Goal: Book appointment/travel/reservation

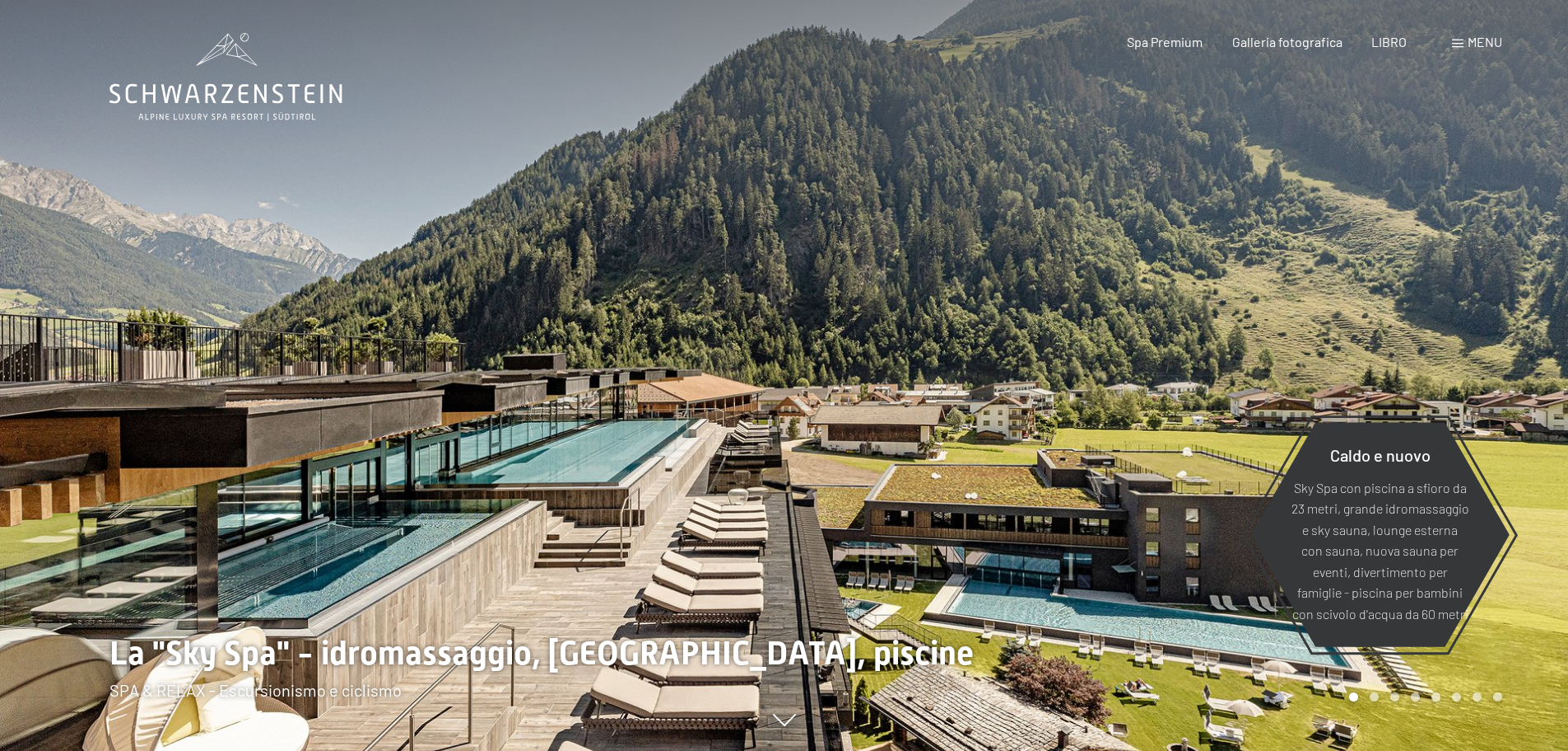
click at [1318, 195] on div at bounding box center [1177, 375] width 784 height 751
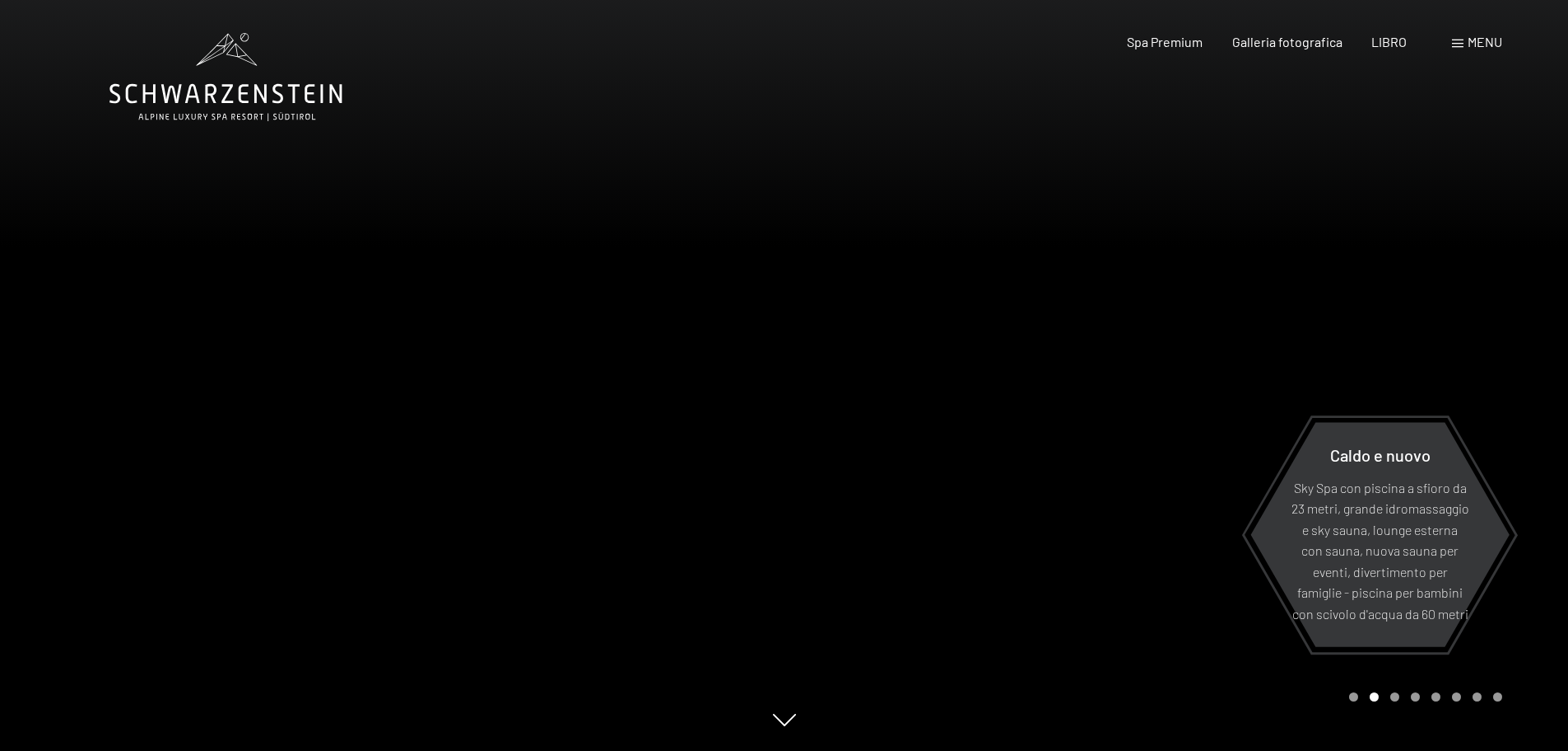
click at [1465, 49] on div "menu" at bounding box center [1478, 42] width 50 height 18
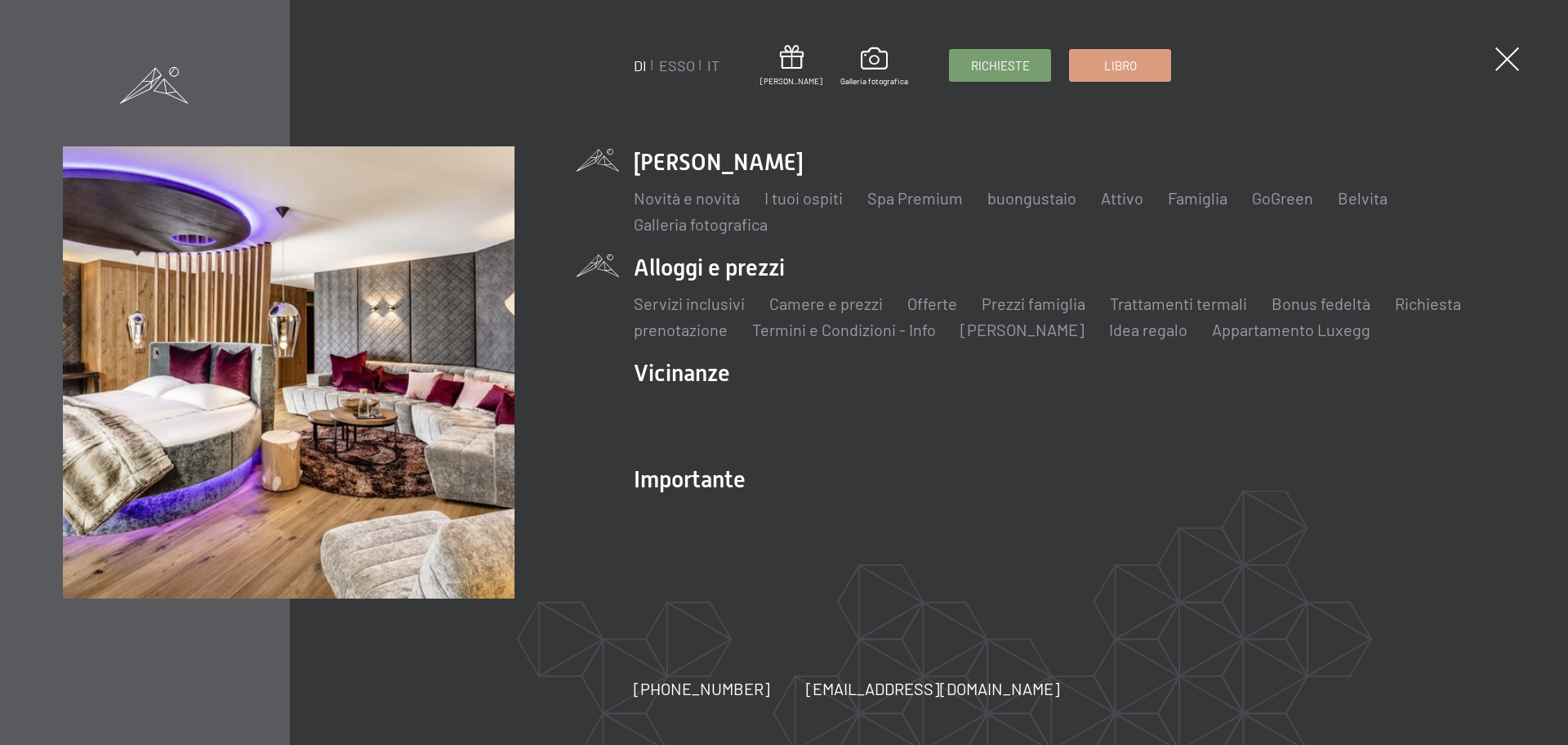
click at [734, 272] on li "Alloggi e prezzi Servizi inclusivi Camere e prezzi lista Offerte lista Prezzi f…" at bounding box center [1069, 296] width 872 height 89
click at [811, 301] on font "Camere e prezzi" at bounding box center [826, 303] width 114 height 19
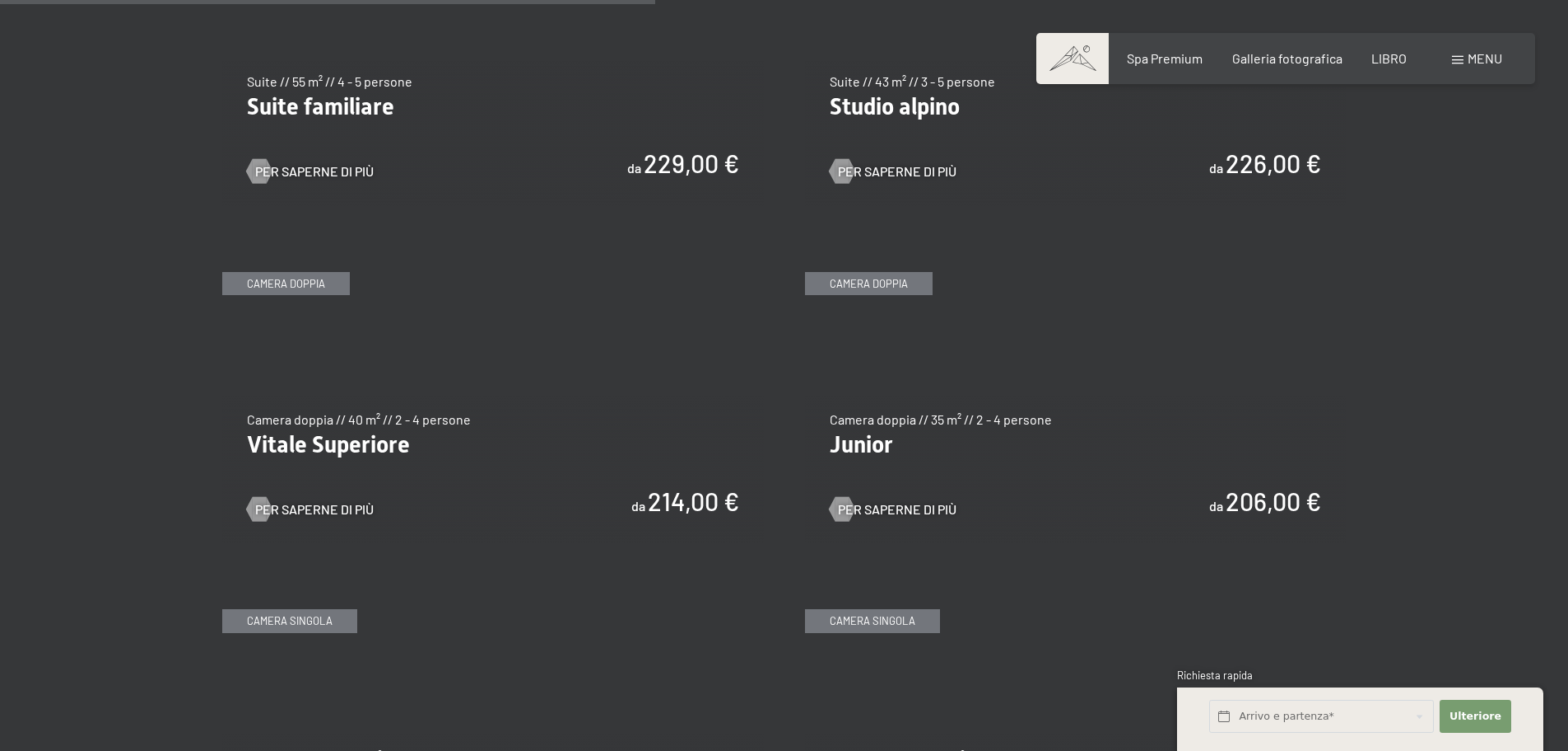
scroll to position [2225, 0]
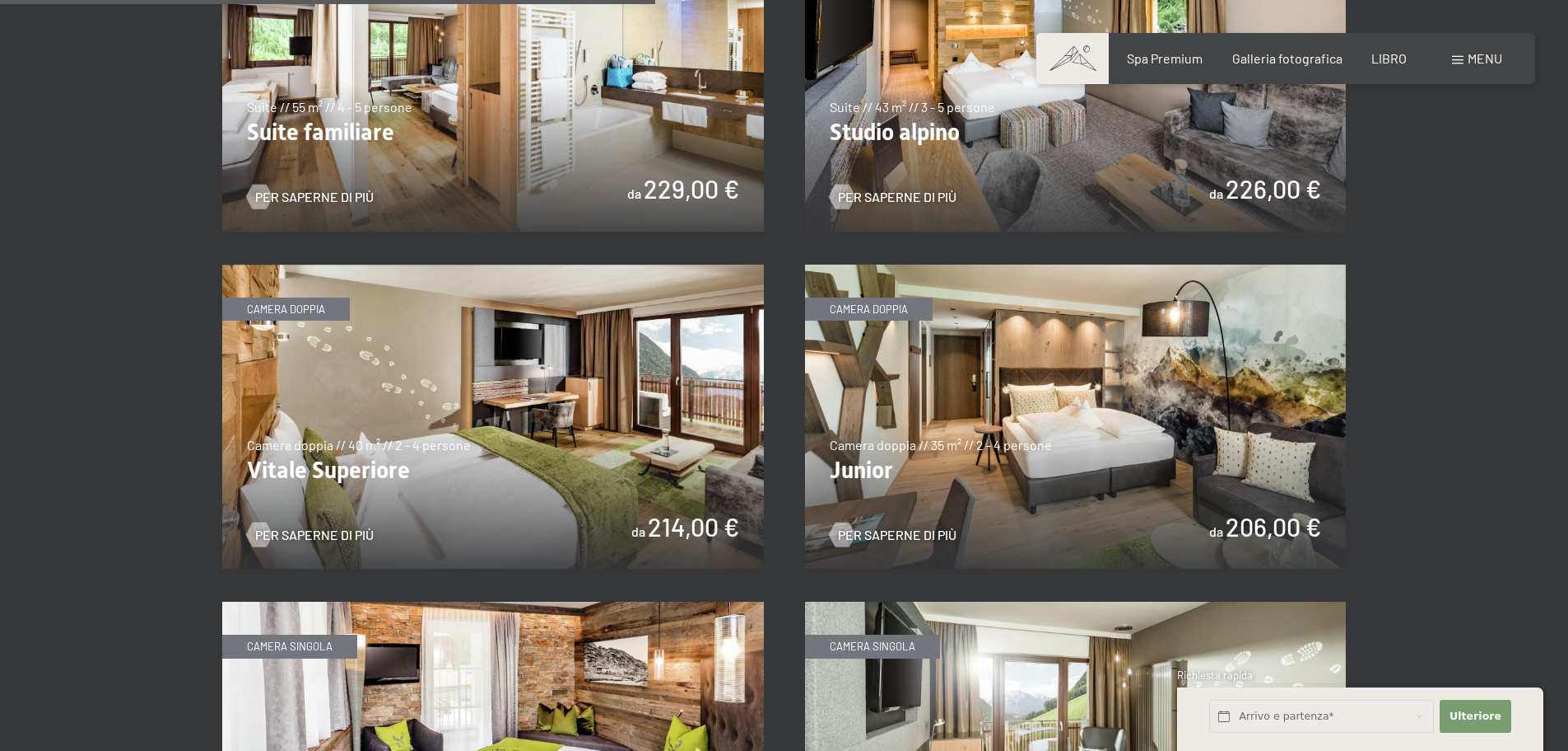
click at [605, 400] on img at bounding box center [493, 417] width 542 height 305
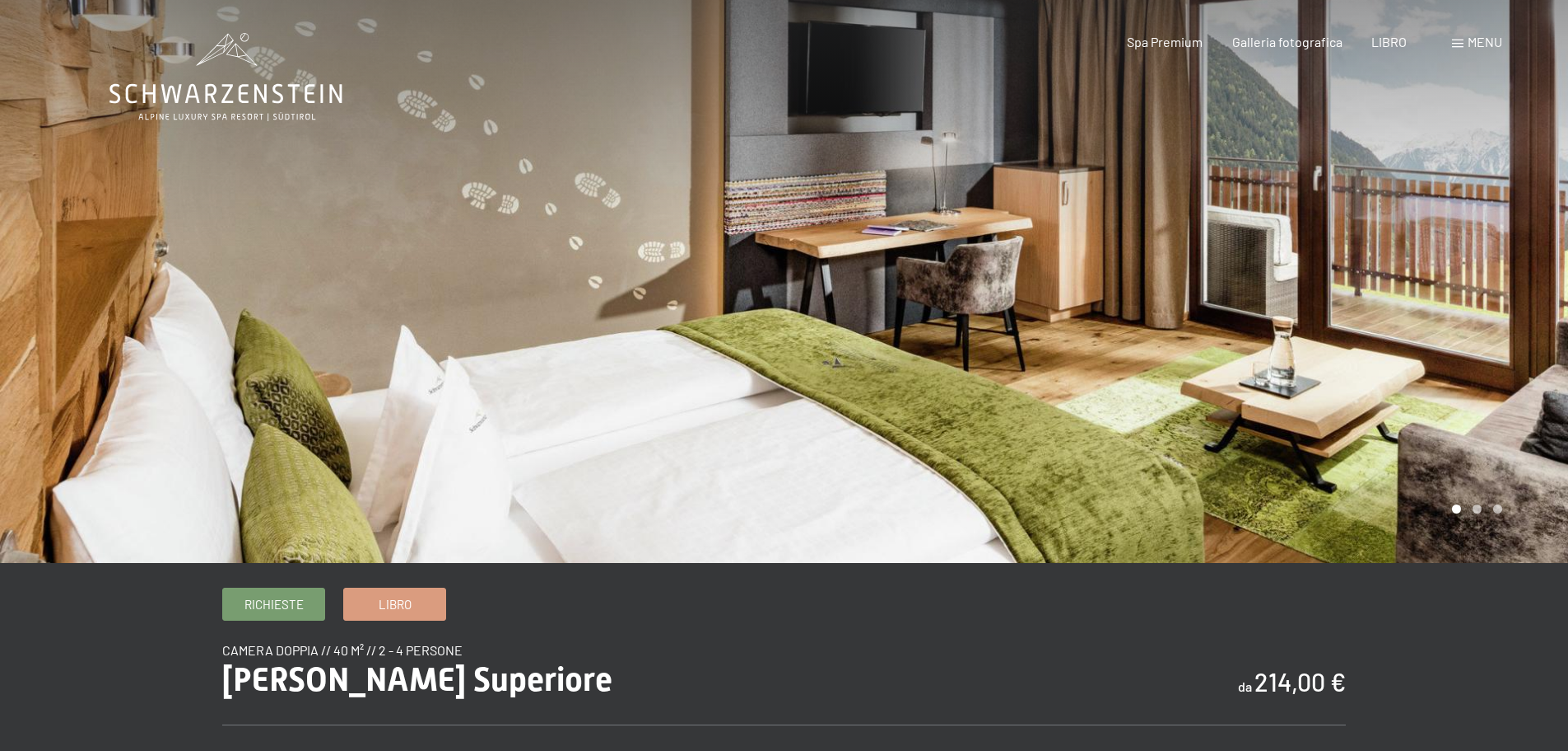
click at [1419, 448] on div at bounding box center [1177, 281] width 784 height 563
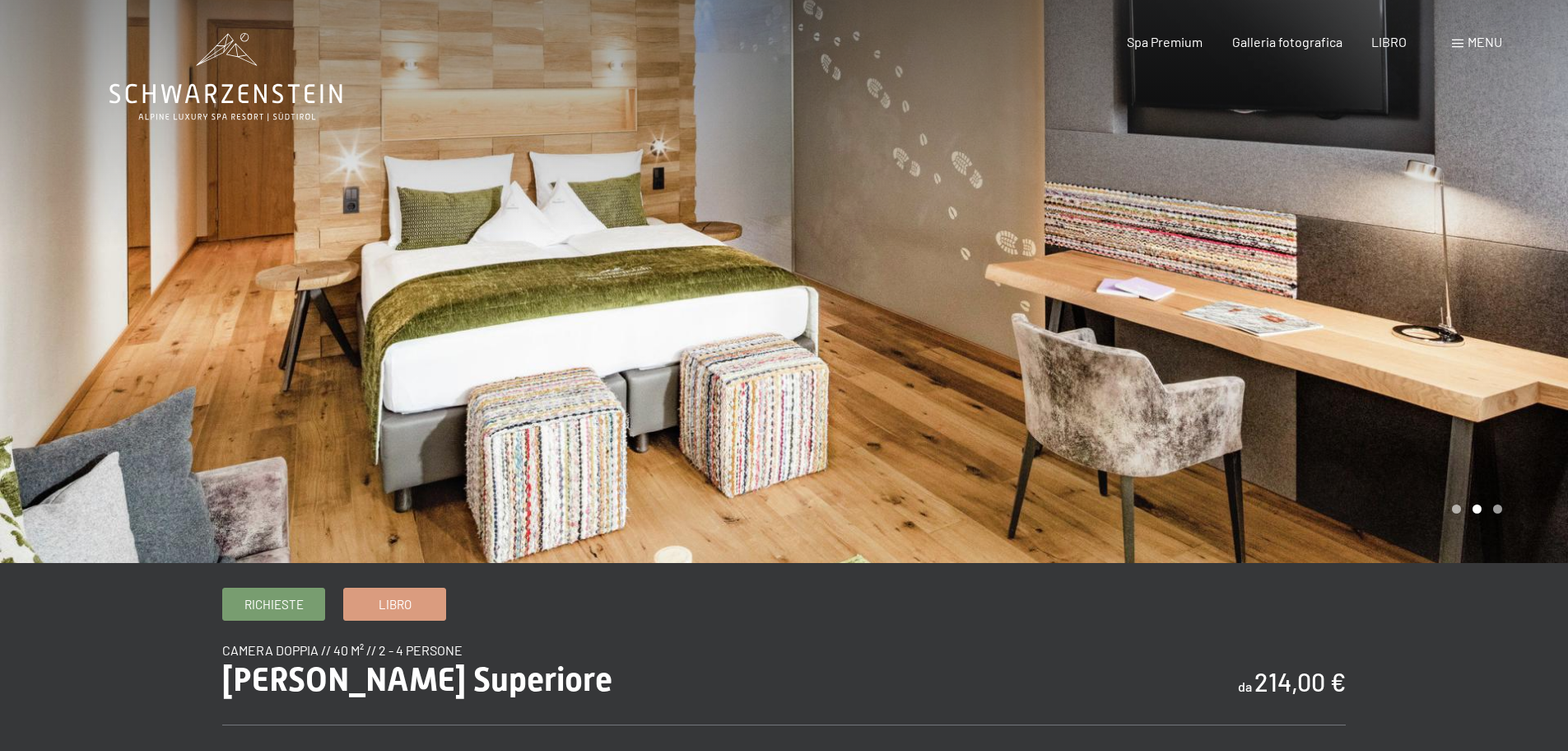
click at [1419, 448] on div at bounding box center [1177, 281] width 784 height 563
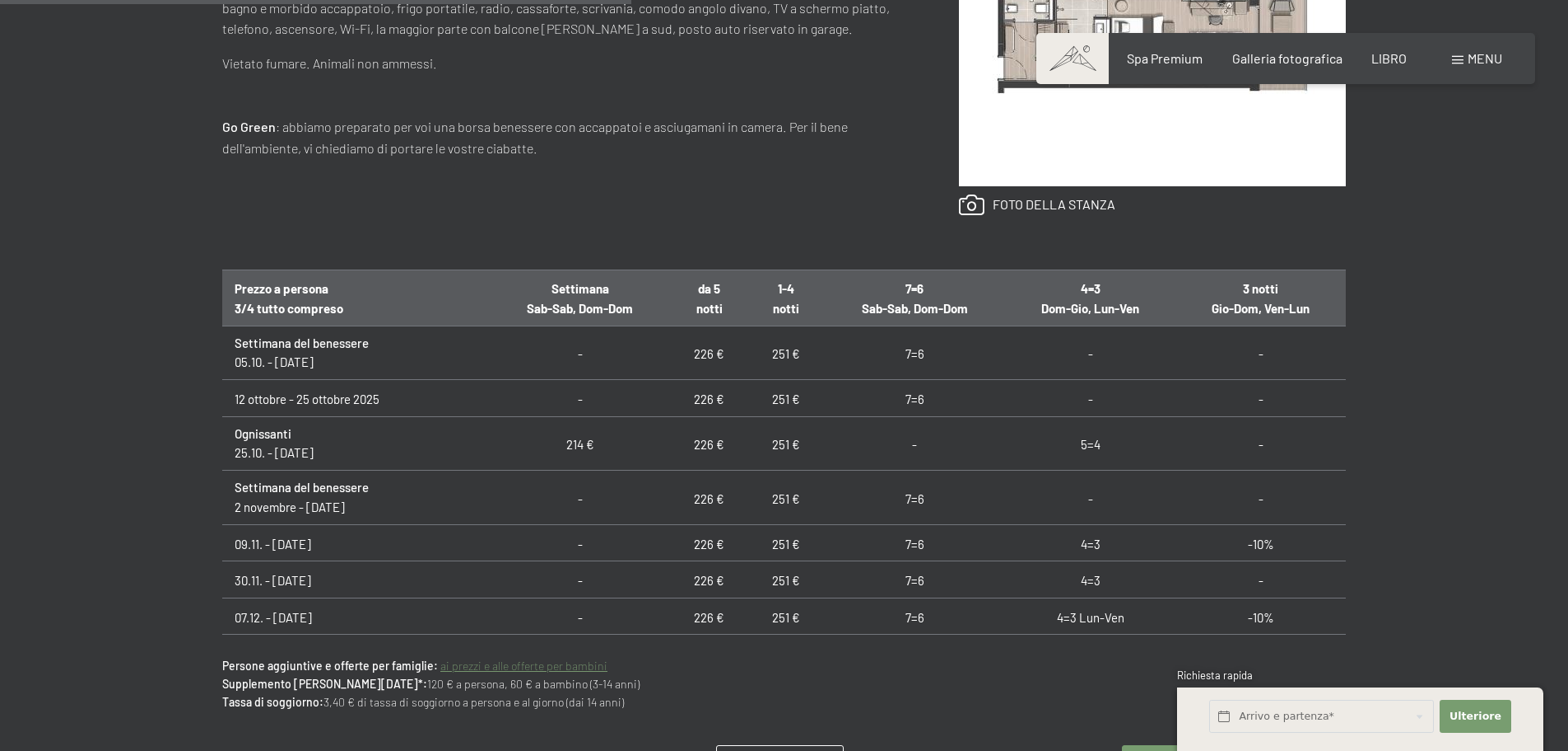
scroll to position [906, 0]
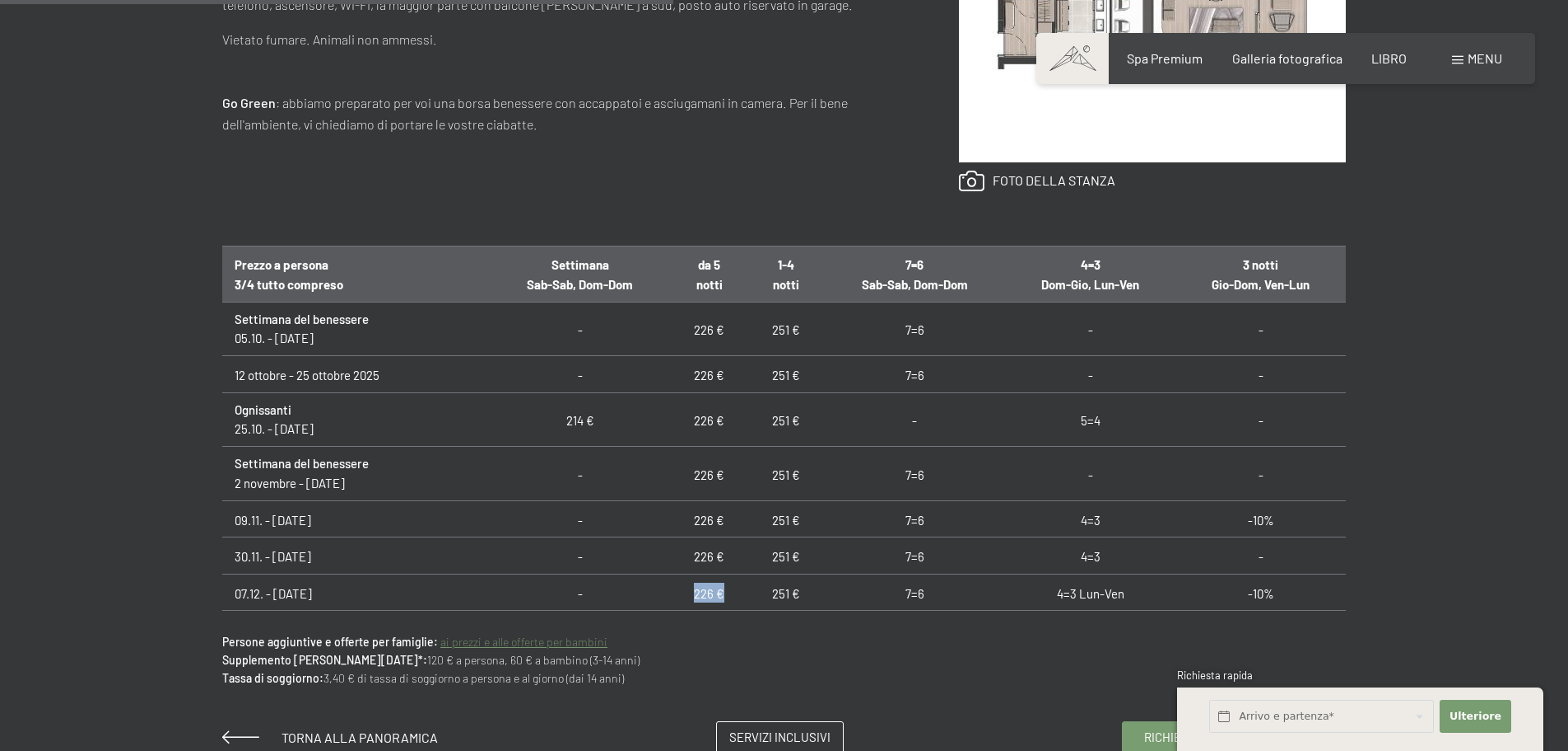
drag, startPoint x: 689, startPoint y: 594, endPoint x: 724, endPoint y: 594, distance: 35.0
click at [724, 594] on td "226 €" at bounding box center [709, 592] width 77 height 37
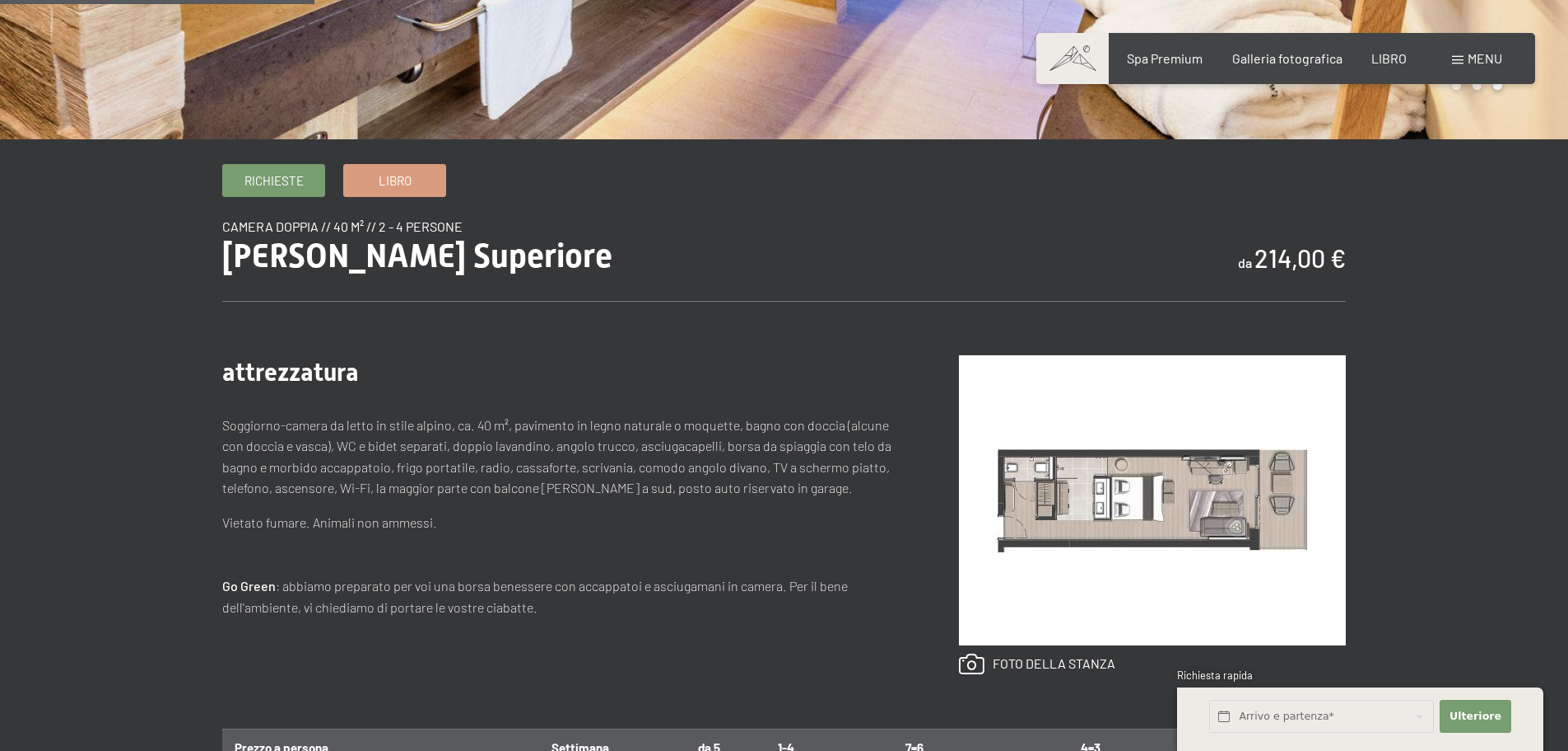
scroll to position [495, 0]
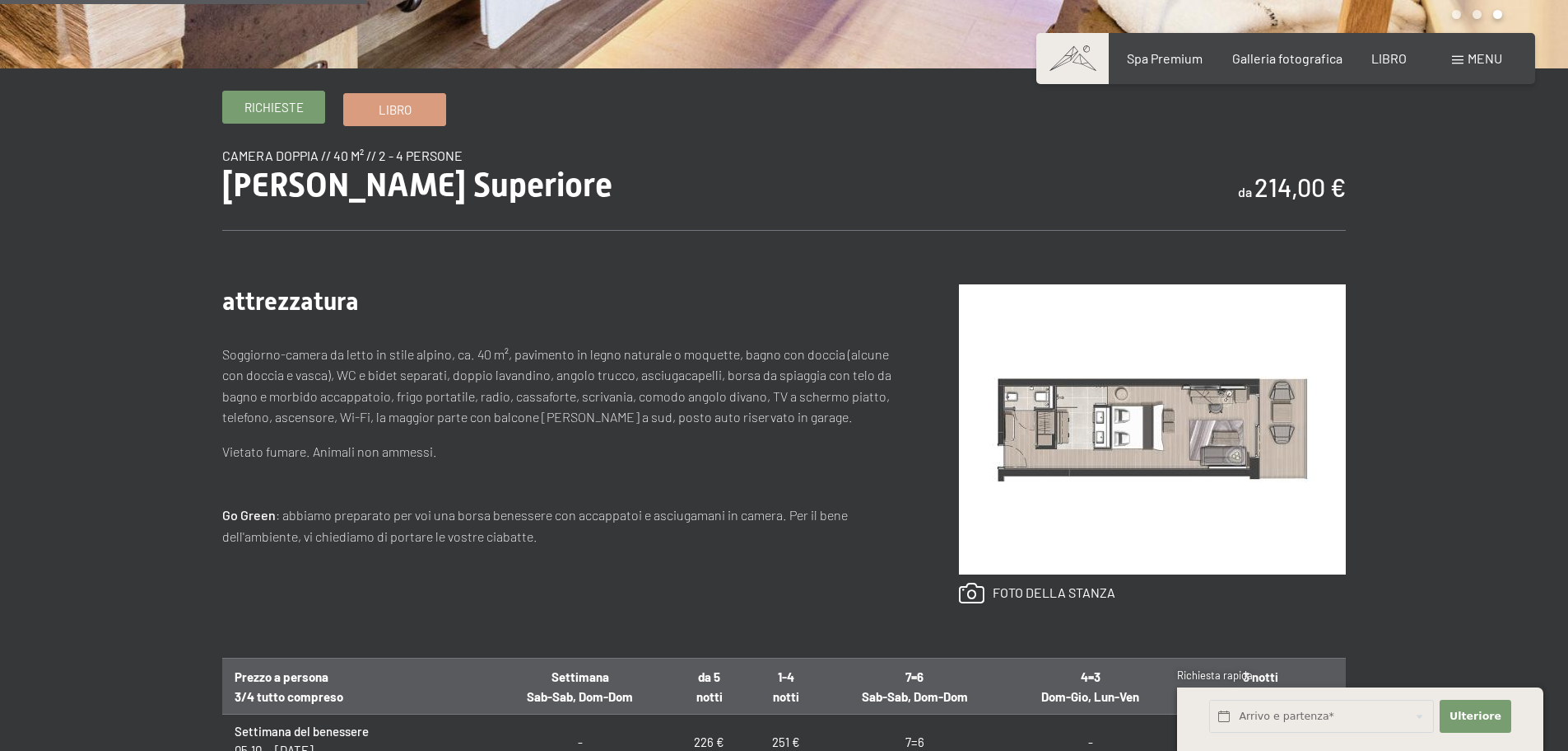
click at [322, 119] on link "Richieste" at bounding box center [274, 107] width 101 height 31
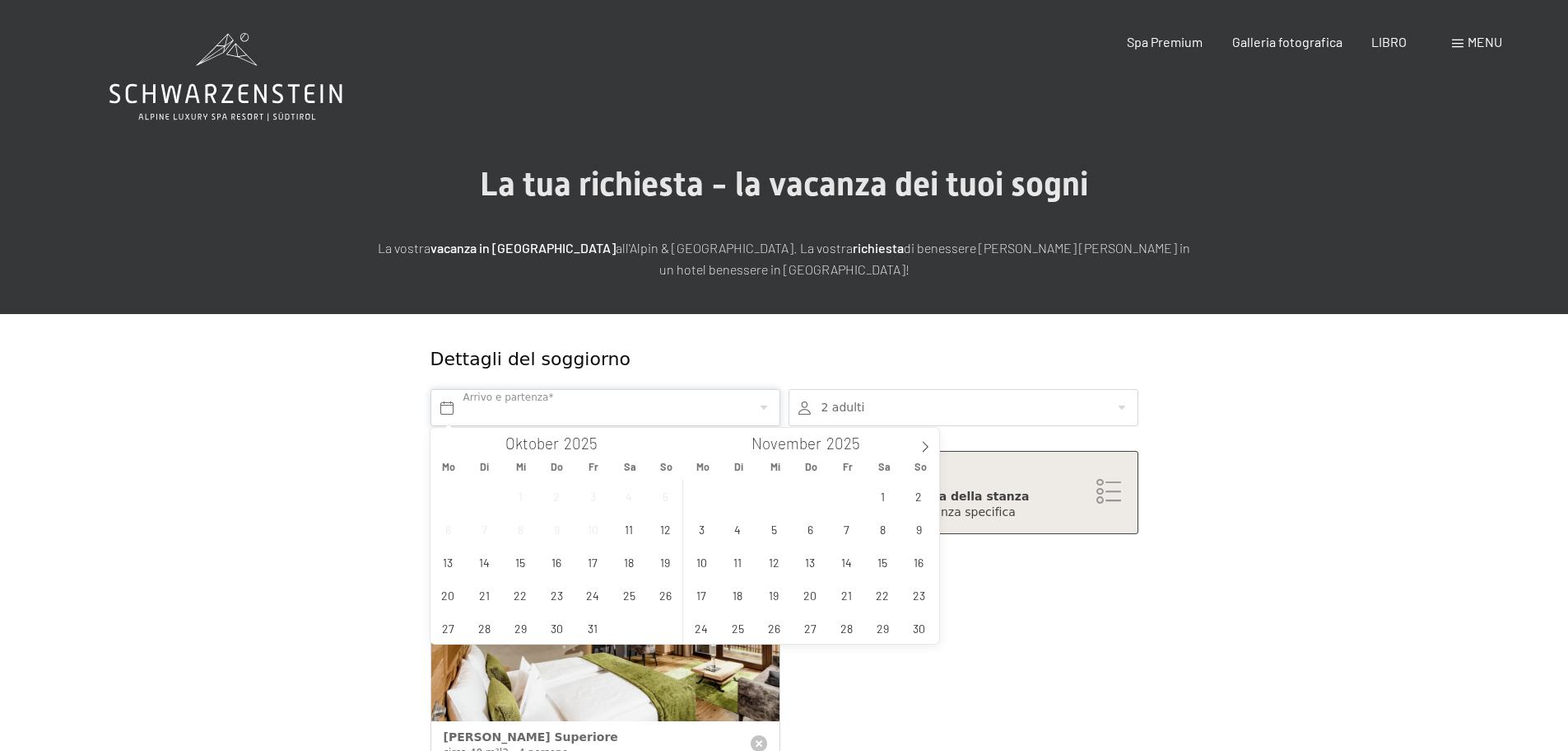
click at [652, 401] on input "text" at bounding box center [606, 407] width 350 height 37
click at [925, 449] on icon at bounding box center [925, 447] width 6 height 11
click at [913, 449] on span at bounding box center [925, 441] width 28 height 28
type input "2026"
click at [564, 501] on span "4" at bounding box center [556, 495] width 32 height 32
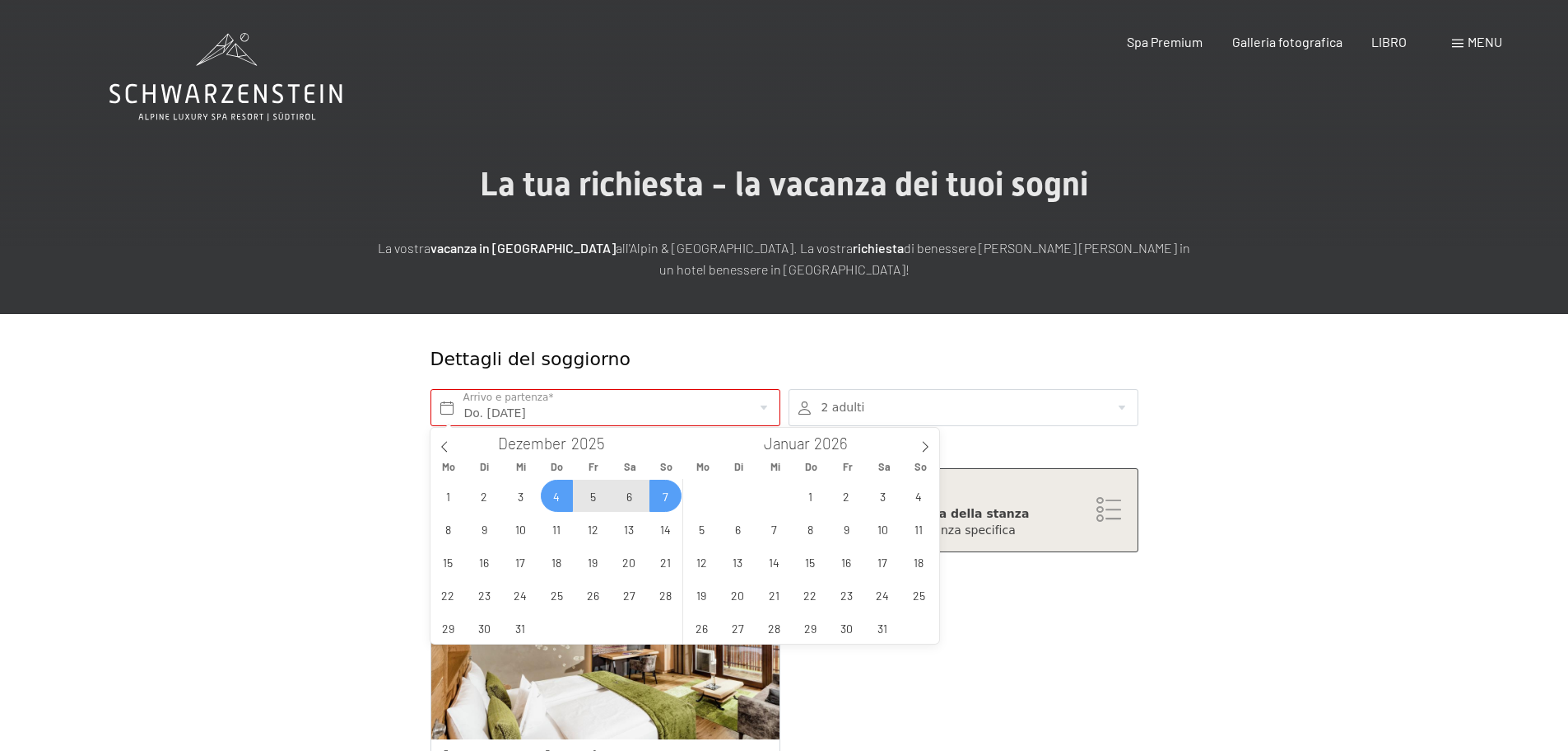
click at [655, 496] on span "7" at bounding box center [665, 495] width 32 height 32
type input "Do. 04.12.2025 - So. 07.12.2025"
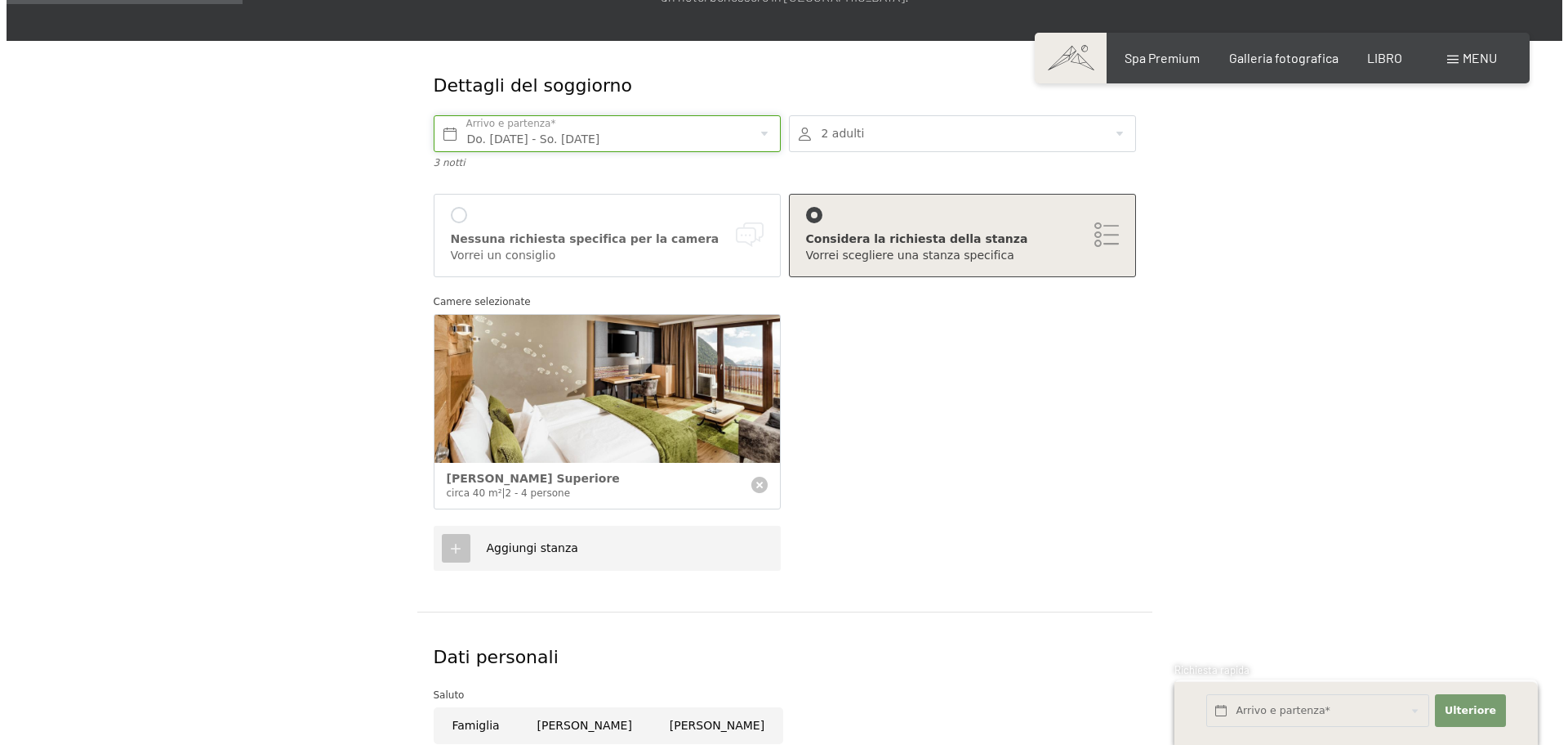
scroll to position [245, 0]
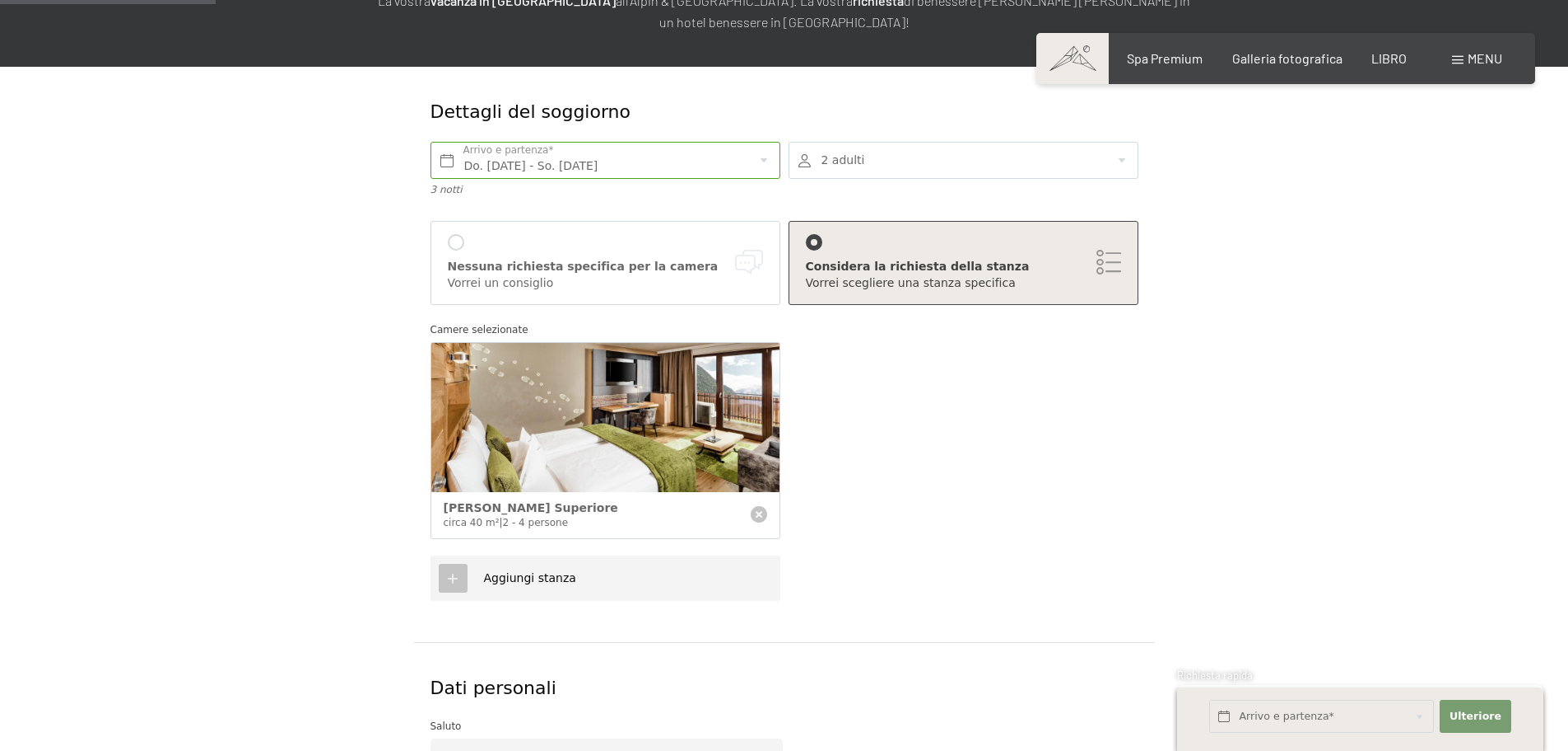
click at [528, 260] on font "Nessuna richiesta specifica per la camera" at bounding box center [583, 266] width 271 height 14
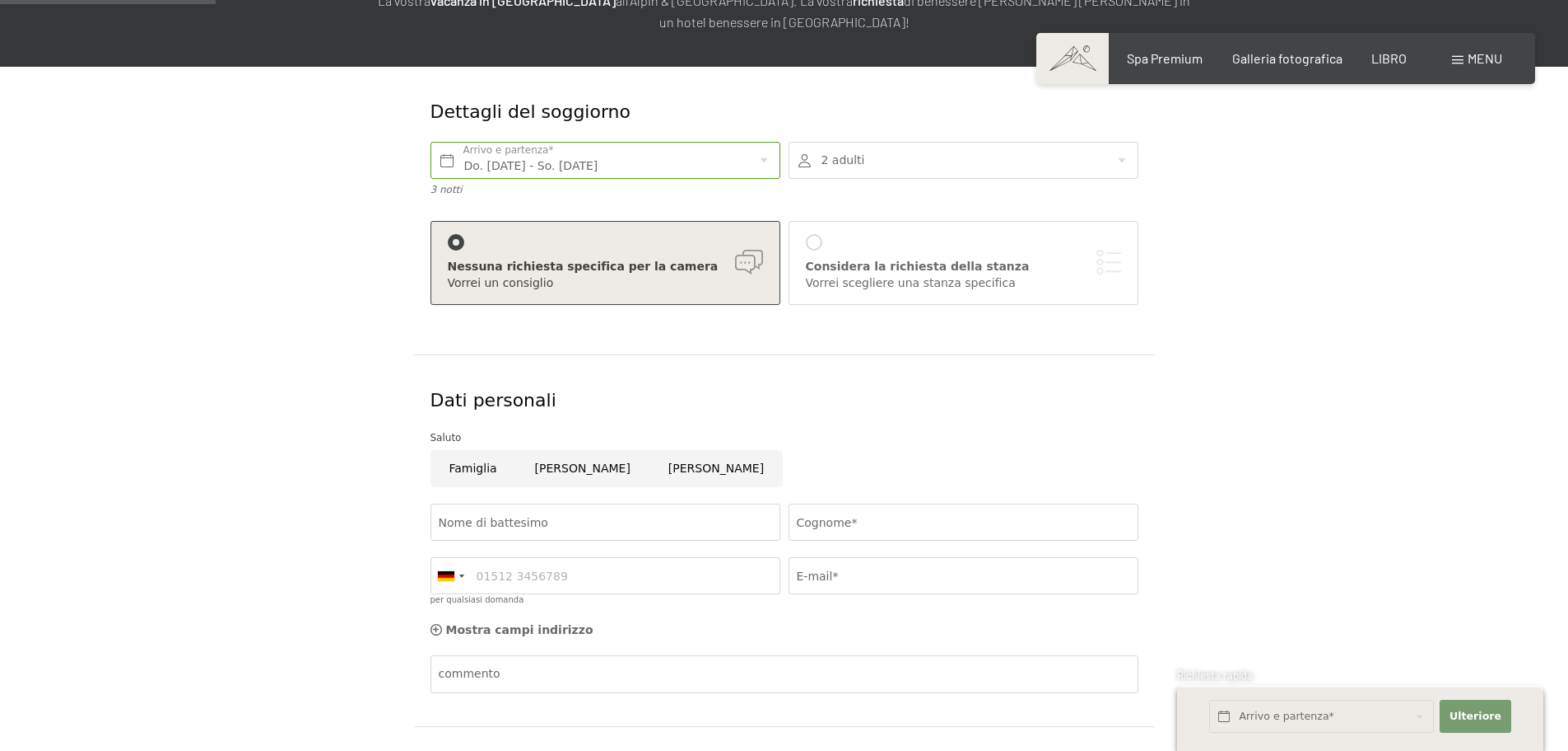
click at [929, 259] on font "Considera la richiesta della stanza" at bounding box center [917, 266] width 224 height 14
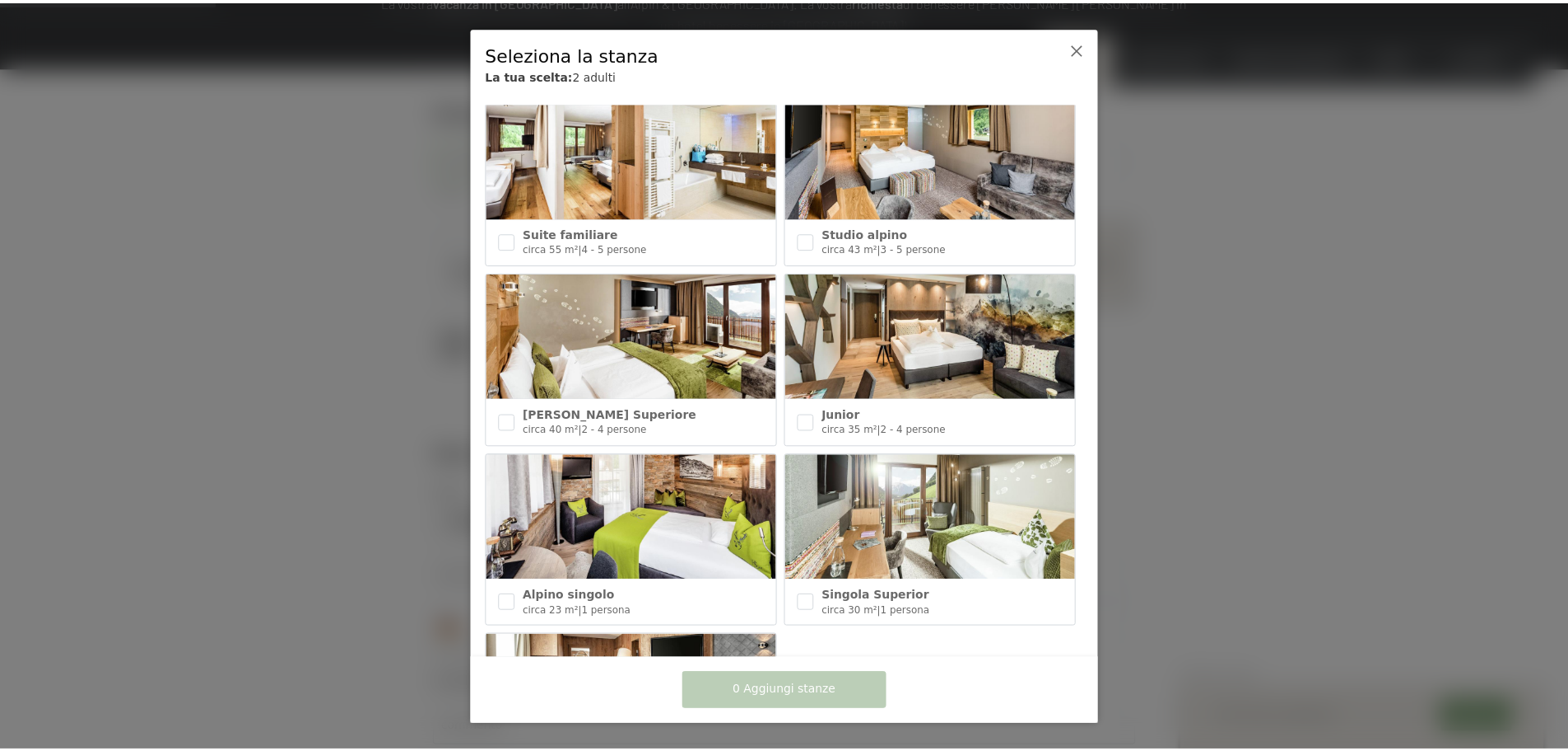
scroll to position [577, 0]
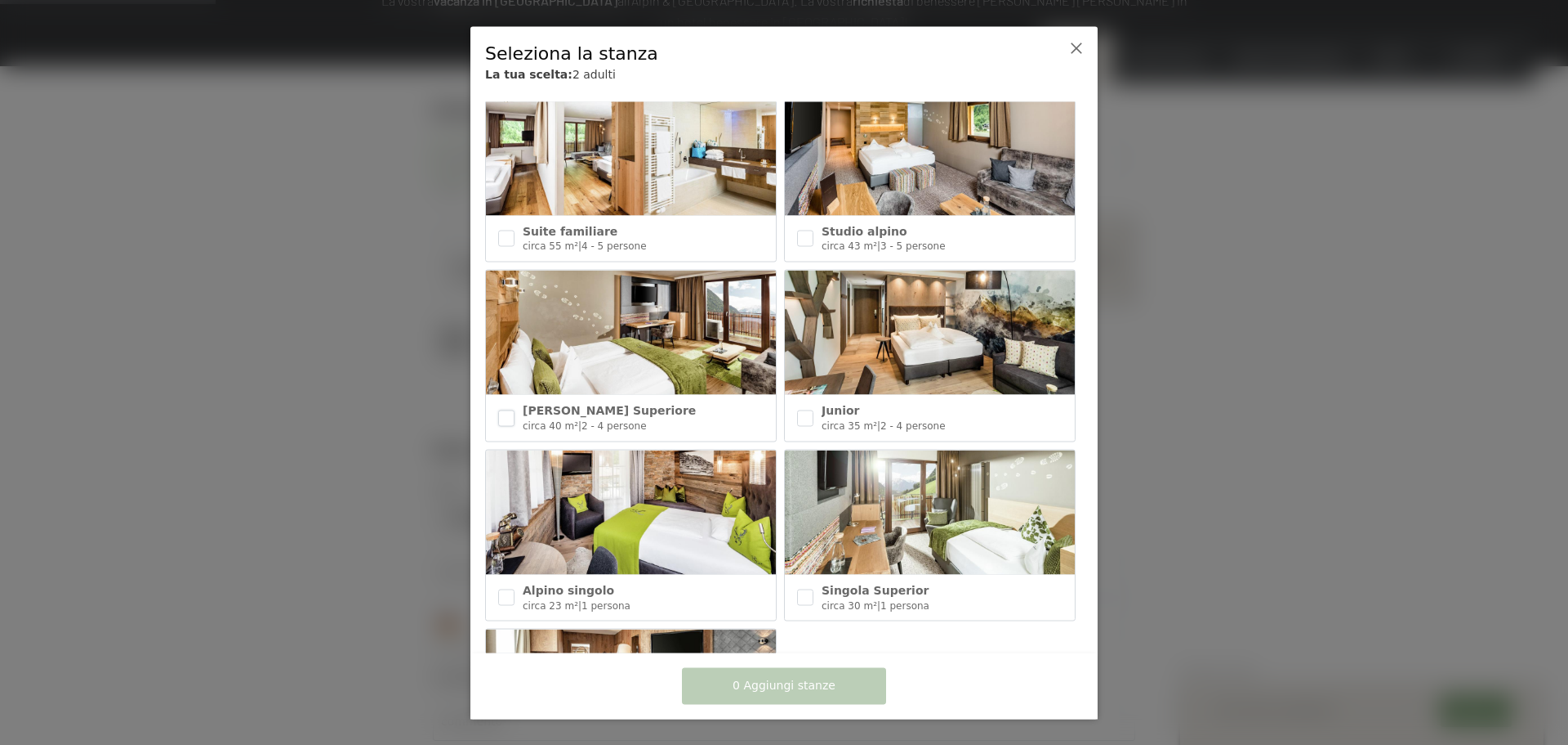
click at [512, 414] on input "checkbox" at bounding box center [506, 417] width 16 height 16
checkbox input "true"
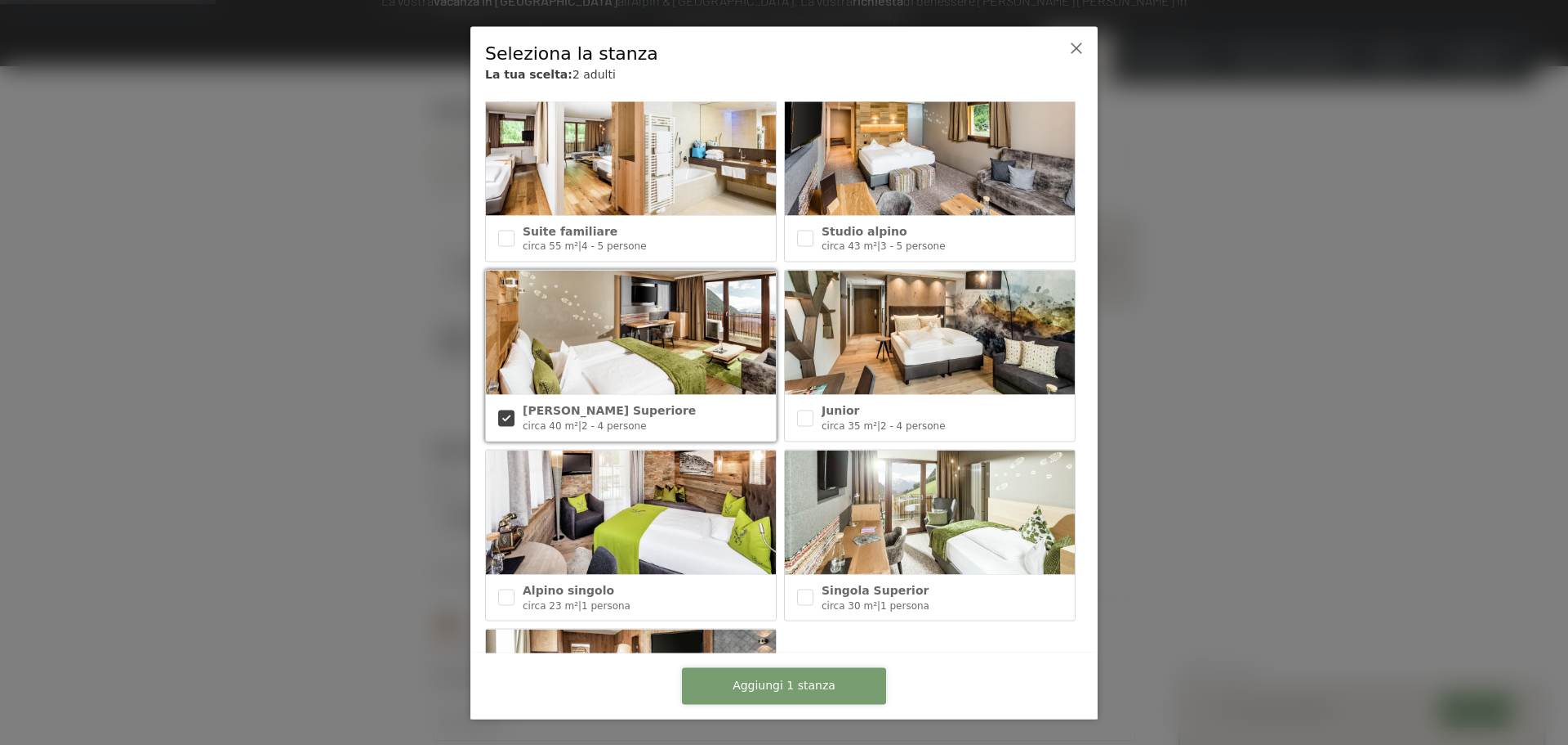
click at [760, 685] on font "Aggiungi 1 stanza" at bounding box center [784, 685] width 103 height 13
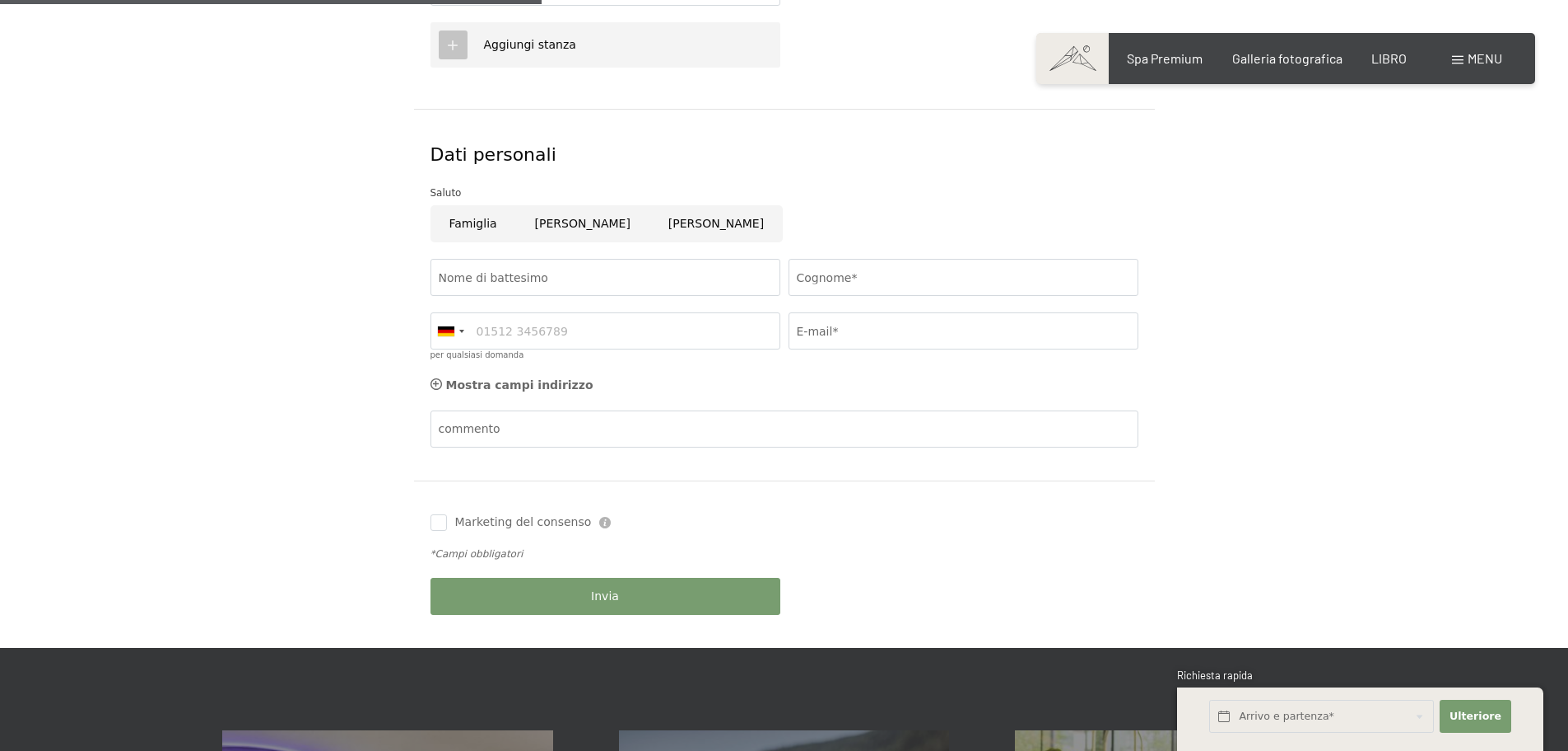
scroll to position [824, 0]
